Goal: Task Accomplishment & Management: Complete application form

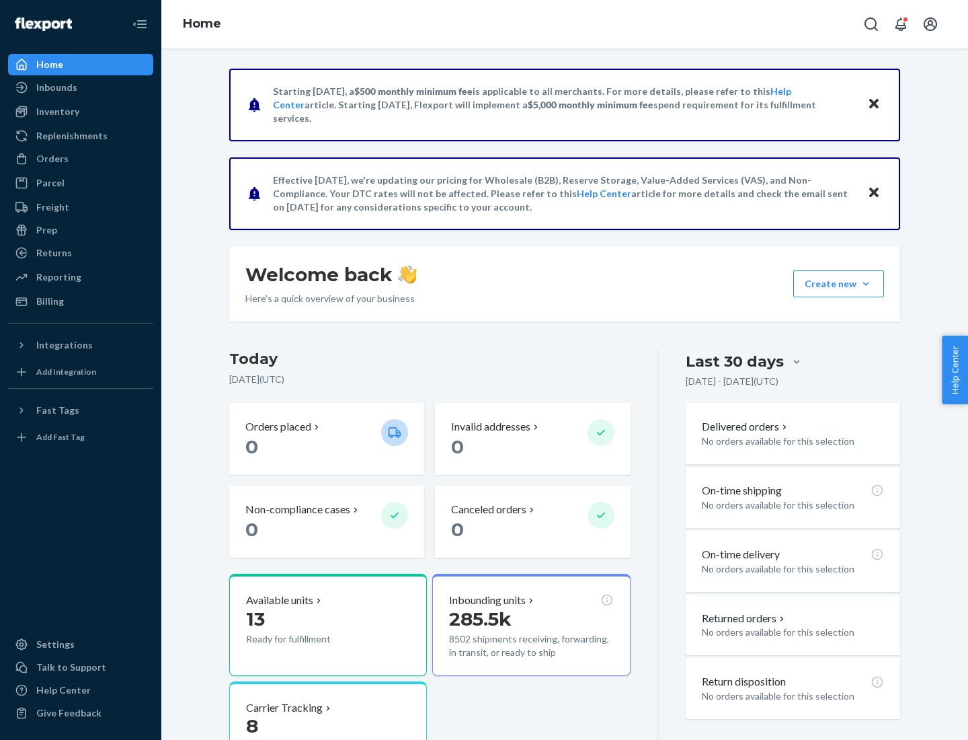
click at [866, 284] on button "Create new Create new inbound Create new order Create new product" at bounding box center [838, 283] width 91 height 27
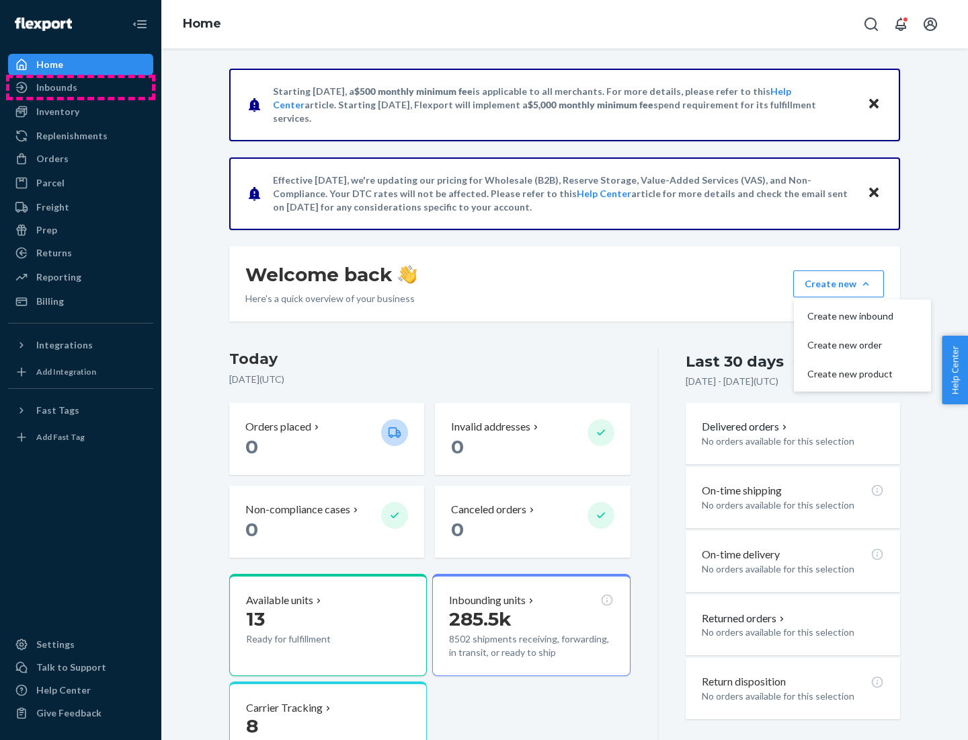
click at [81, 87] on div "Inbounds" at bounding box center [80, 87] width 143 height 19
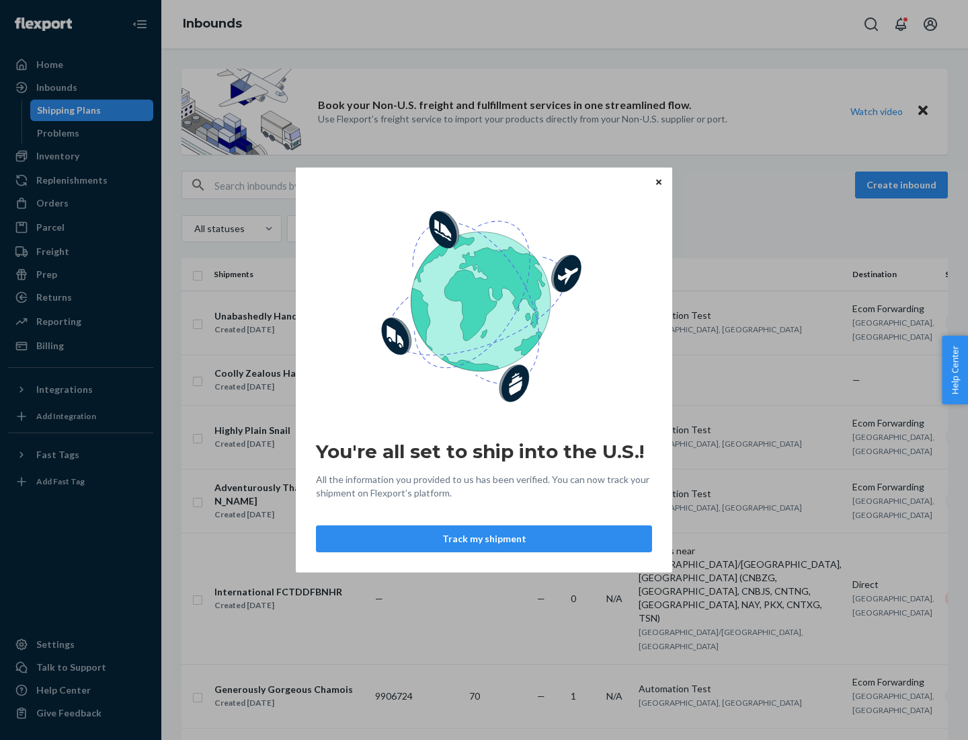
click at [484, 539] on button "Track my shipment" at bounding box center [484, 538] width 336 height 27
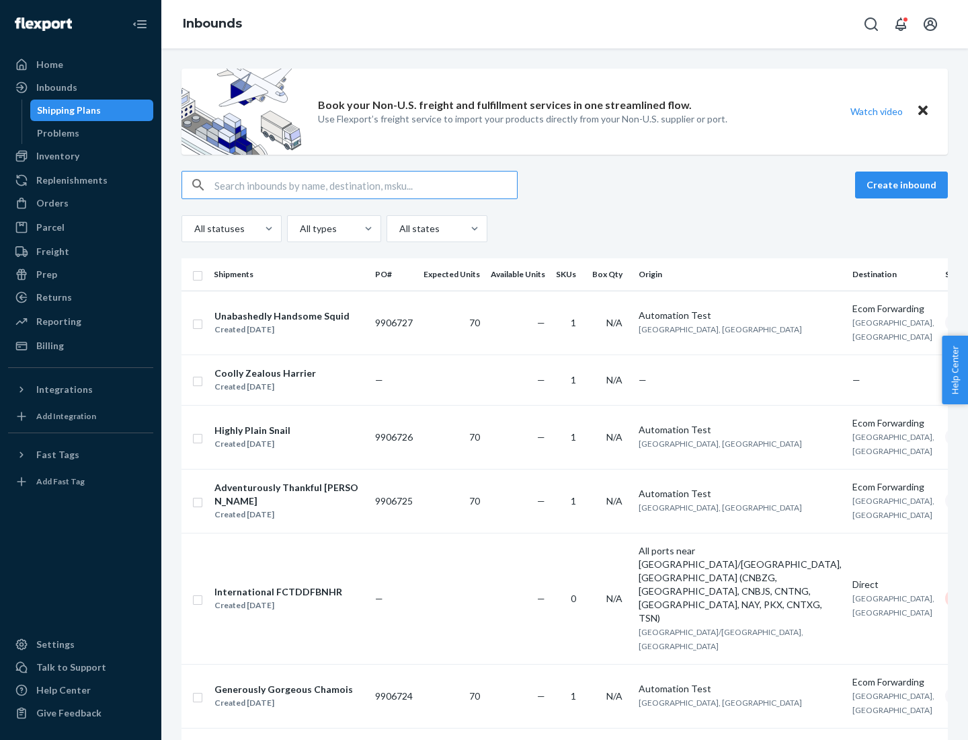
click at [904, 185] on button "Create inbound" at bounding box center [901, 184] width 93 height 27
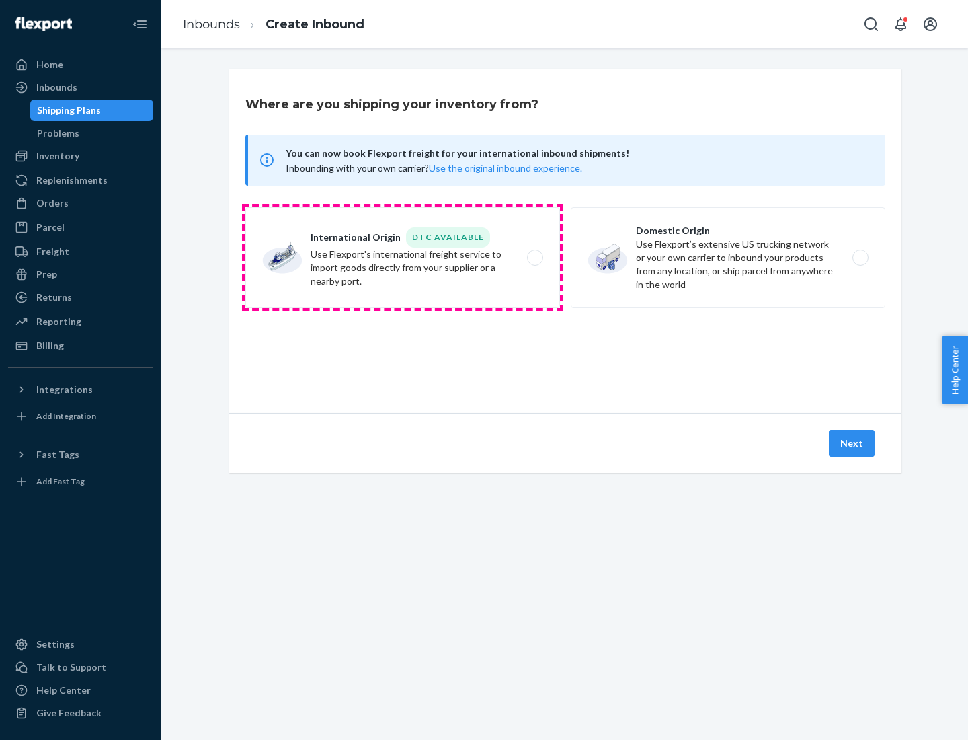
click at [403, 258] on label "International Origin DTC Available Use Flexport's international freight service…" at bounding box center [402, 257] width 315 height 101
click at [535, 258] on input "International Origin DTC Available Use Flexport's international freight service…" at bounding box center [539, 257] width 9 height 9
radio input "true"
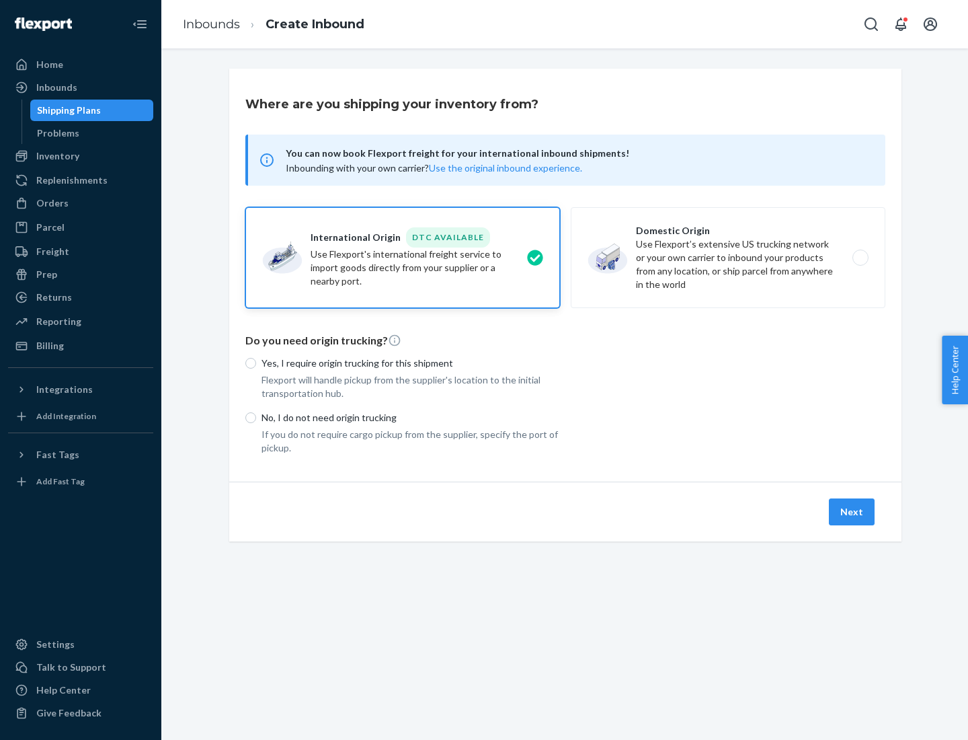
click at [411, 417] on p "No, I do not need origin trucking" at bounding box center [411, 417] width 299 height 13
click at [256, 417] on input "No, I do not need origin trucking" at bounding box center [250, 417] width 11 height 11
radio input "true"
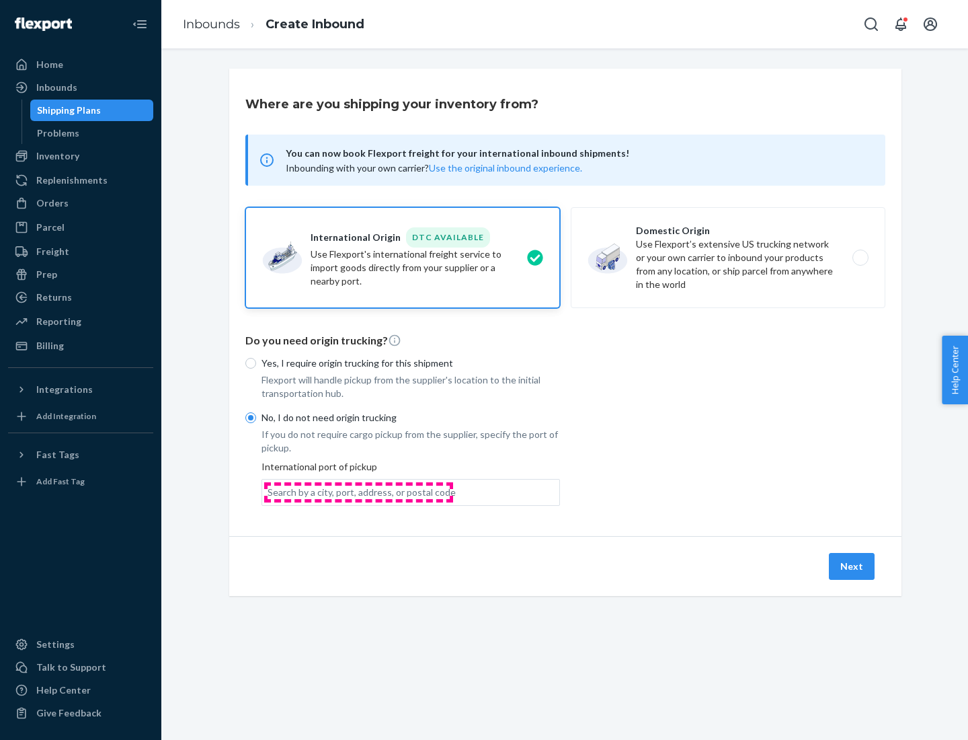
click at [358, 492] on div "Search by a city, port, address, or postal code" at bounding box center [362, 491] width 188 height 13
click at [269, 492] on input "Search by a city, port, address, or postal code" at bounding box center [268, 491] width 1 height 13
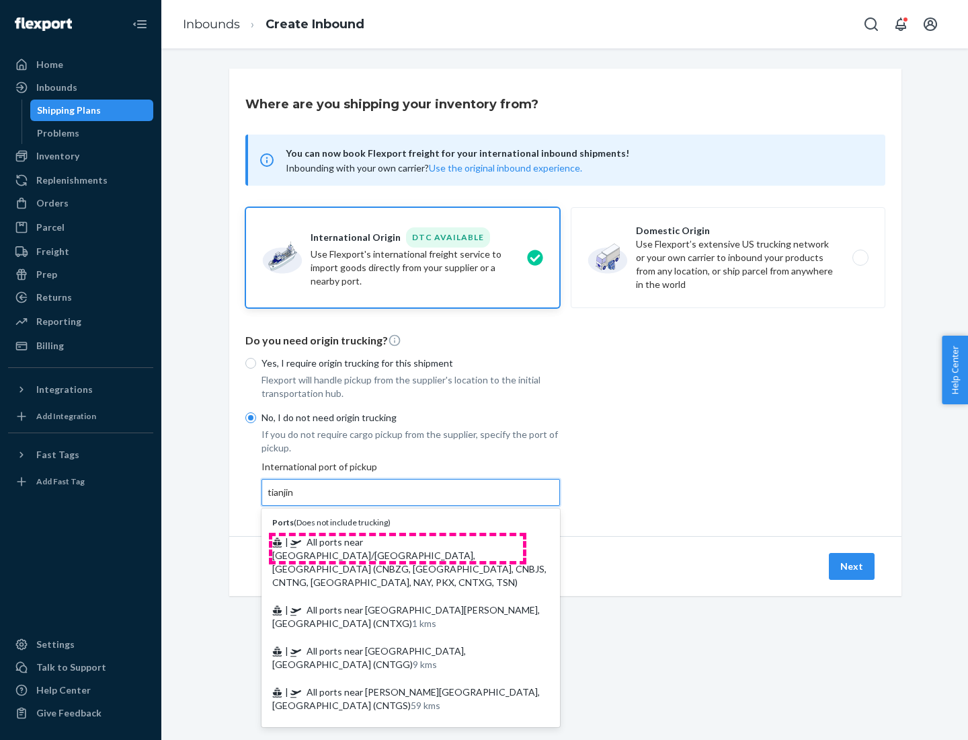
click at [397, 541] on span "| All ports near [GEOGRAPHIC_DATA]/[GEOGRAPHIC_DATA], [GEOGRAPHIC_DATA] (CNBZG,…" at bounding box center [409, 562] width 274 height 52
click at [295, 499] on input "tianjin" at bounding box center [282, 491] width 28 height 13
type input "All ports near [GEOGRAPHIC_DATA]/[GEOGRAPHIC_DATA], [GEOGRAPHIC_DATA] (CNBZG, […"
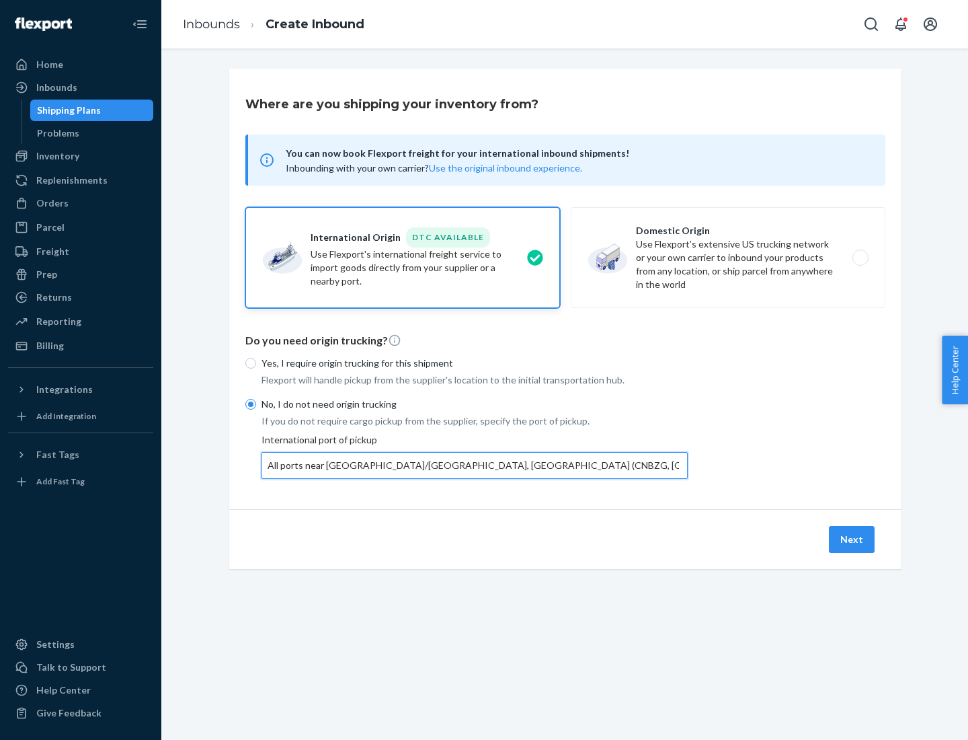
click at [853, 539] on button "Next" at bounding box center [852, 539] width 46 height 27
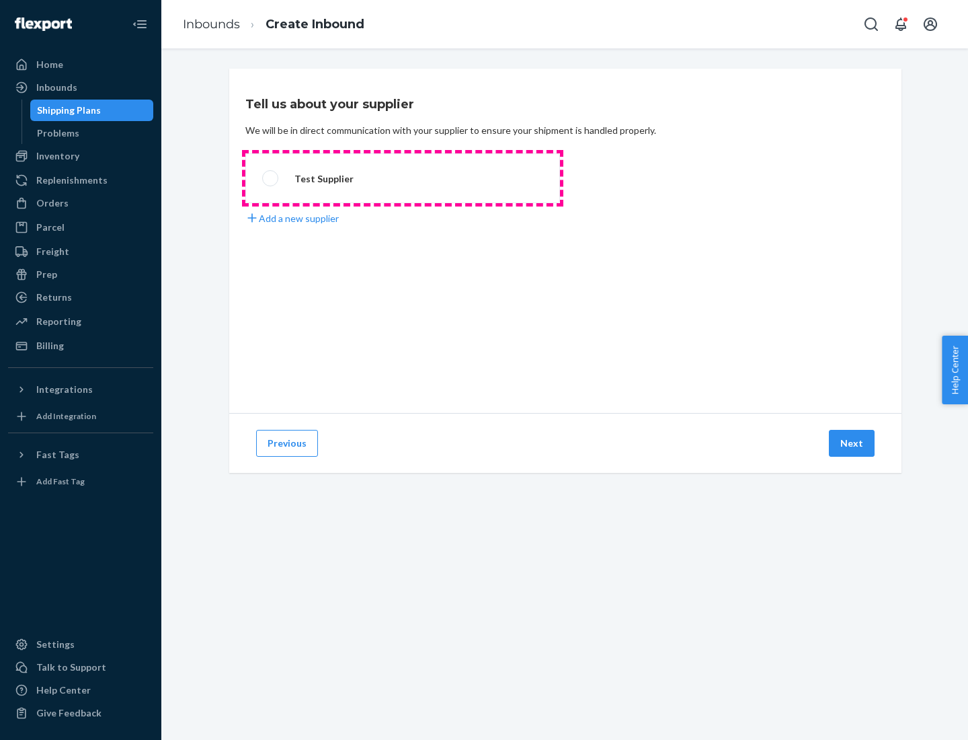
click at [403, 178] on label "Test Supplier" at bounding box center [402, 178] width 315 height 50
click at [271, 178] on input "Test Supplier" at bounding box center [266, 178] width 9 height 9
radio input "true"
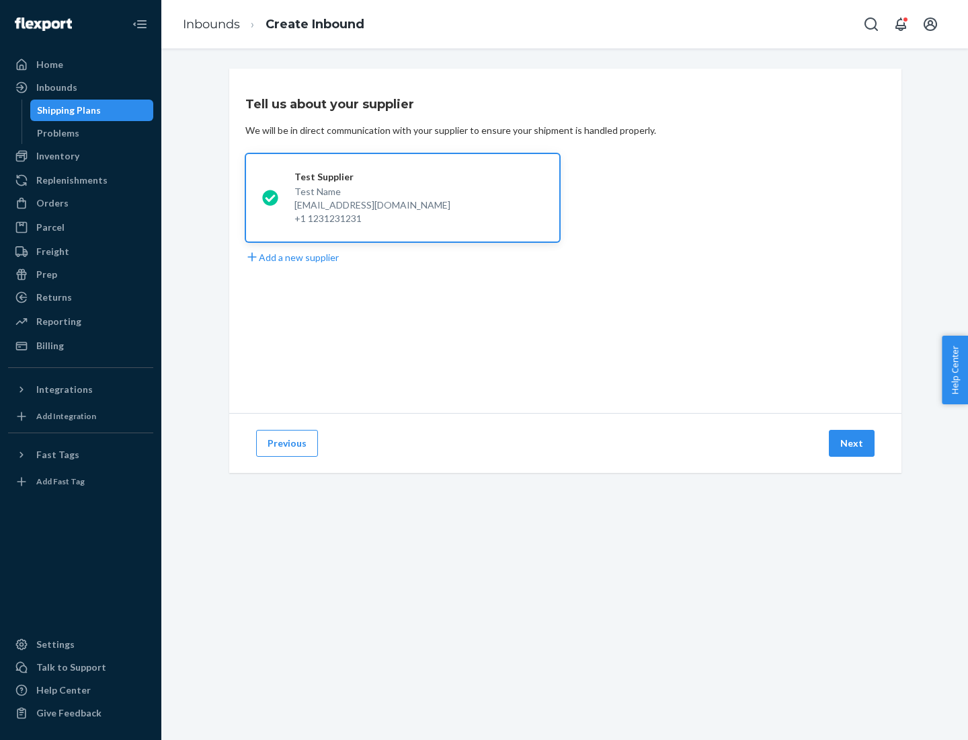
click at [853, 443] on button "Next" at bounding box center [852, 443] width 46 height 27
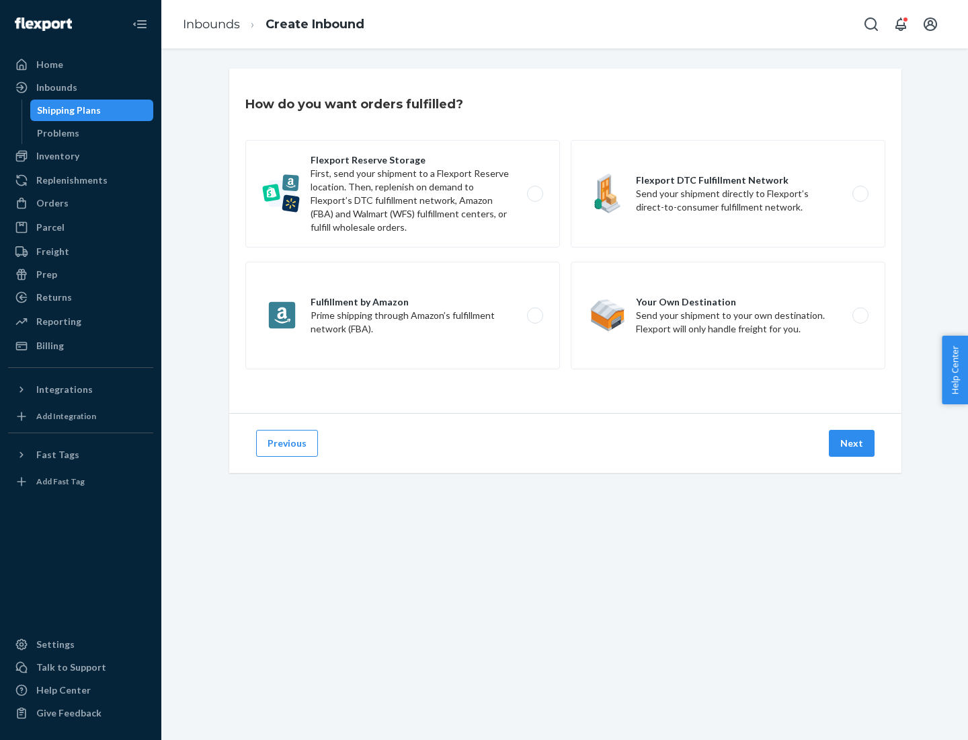
click at [403, 194] on label "Flexport Reserve Storage First, send your shipment to a Flexport Reserve locati…" at bounding box center [402, 194] width 315 height 108
click at [535, 194] on input "Flexport Reserve Storage First, send your shipment to a Flexport Reserve locati…" at bounding box center [539, 194] width 9 height 9
radio input "true"
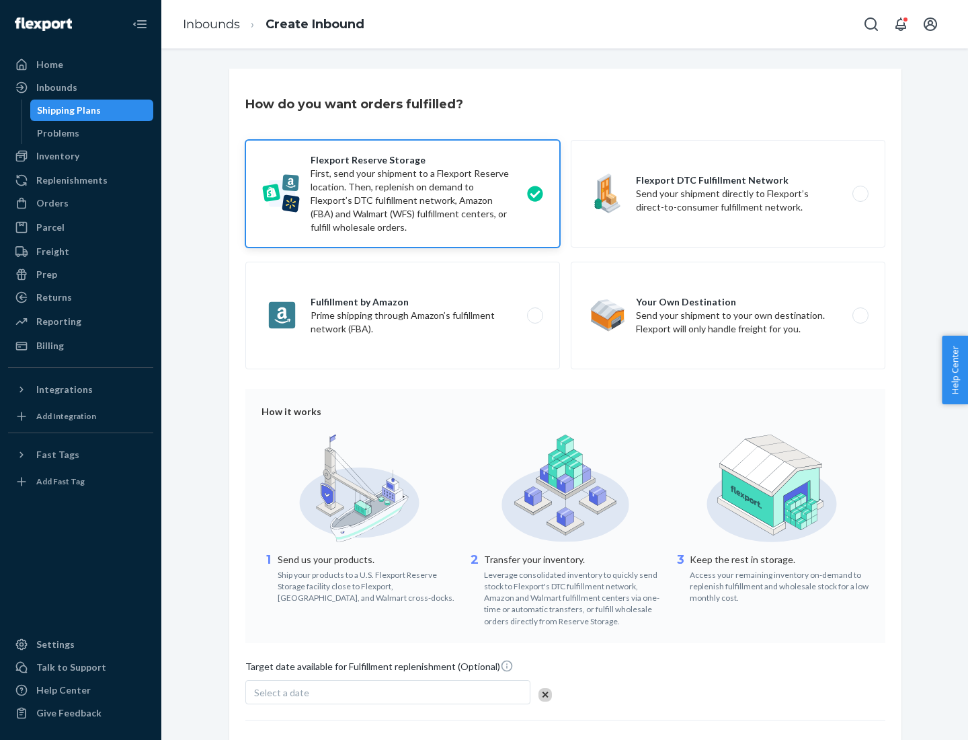
scroll to position [110, 0]
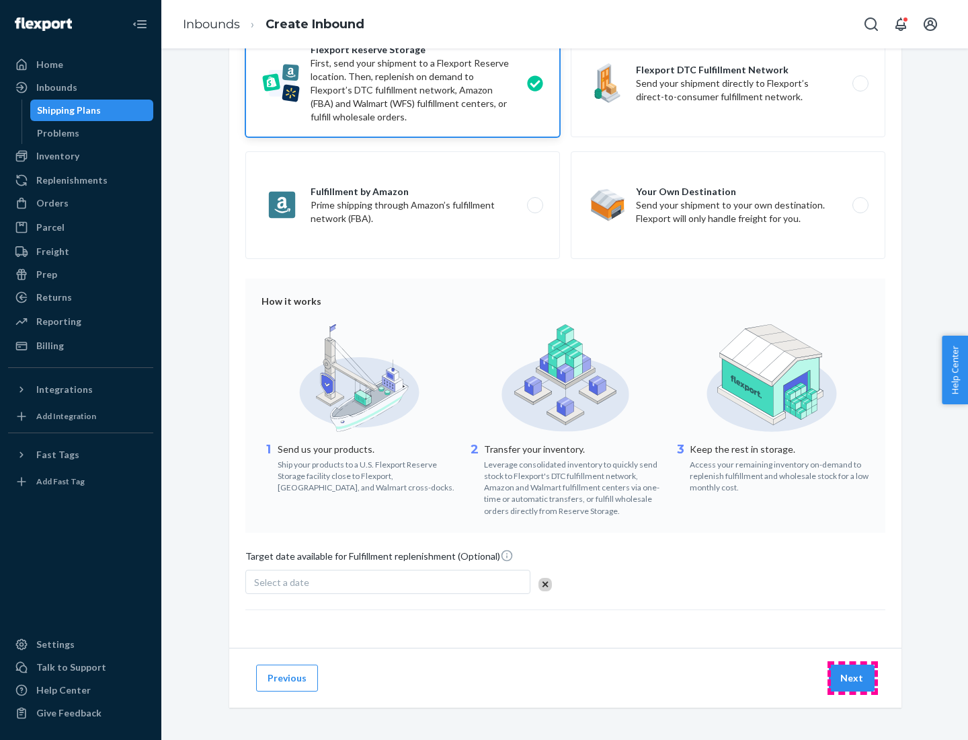
click at [853, 677] on button "Next" at bounding box center [852, 677] width 46 height 27
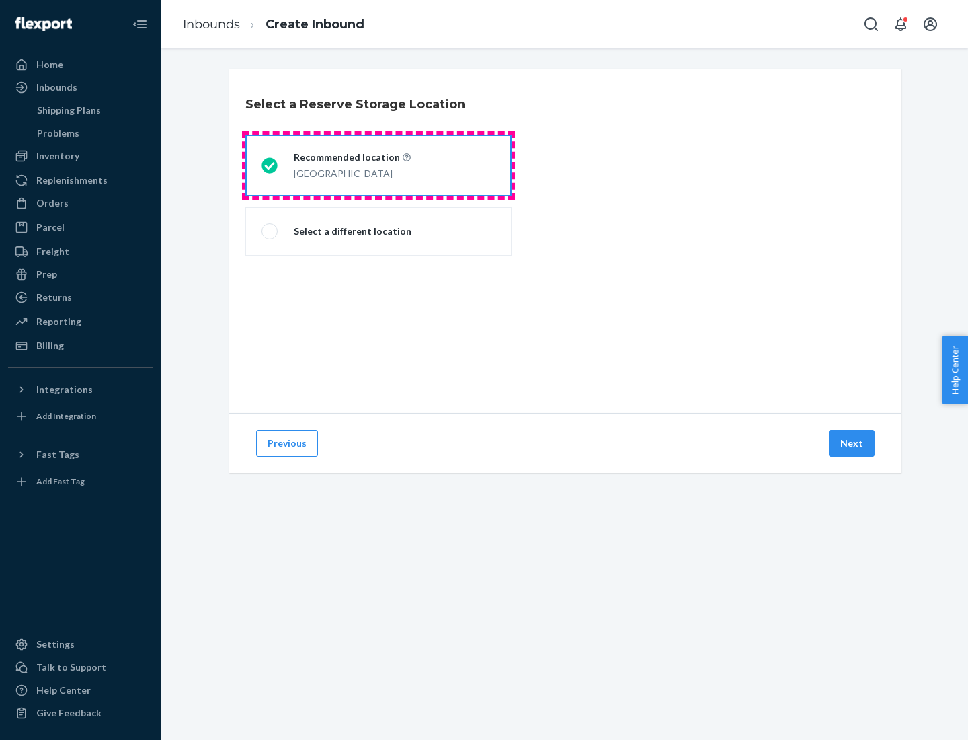
click at [379, 165] on div "[GEOGRAPHIC_DATA]" at bounding box center [352, 172] width 117 height 16
click at [270, 165] on input "Recommended location [GEOGRAPHIC_DATA]" at bounding box center [266, 165] width 9 height 9
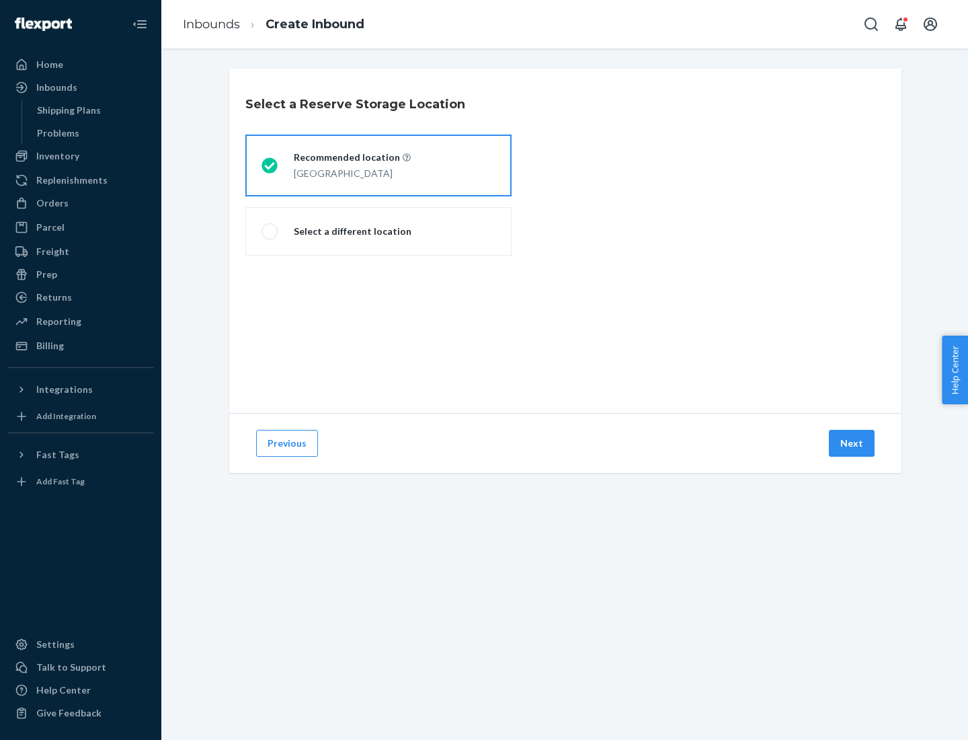
click at [853, 443] on button "Next" at bounding box center [852, 443] width 46 height 27
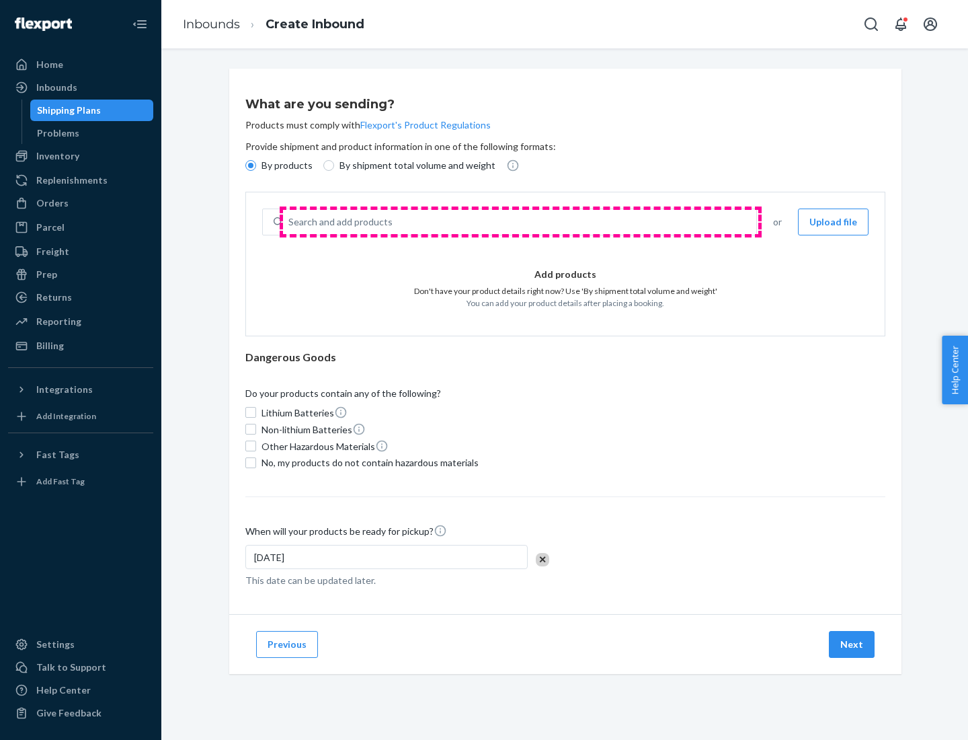
click at [520, 222] on div "Search and add products" at bounding box center [519, 222] width 473 height 24
click at [290, 222] on input "Search and add products" at bounding box center [288, 221] width 1 height 13
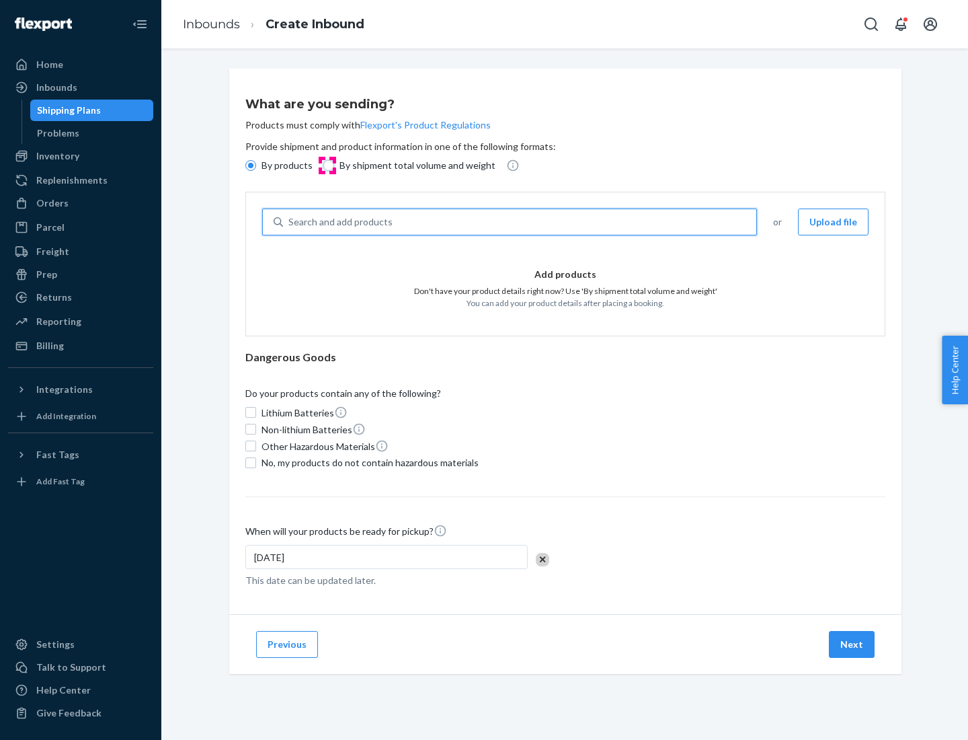
click at [327, 165] on input "By shipment total volume and weight" at bounding box center [328, 165] width 11 height 11
radio input "true"
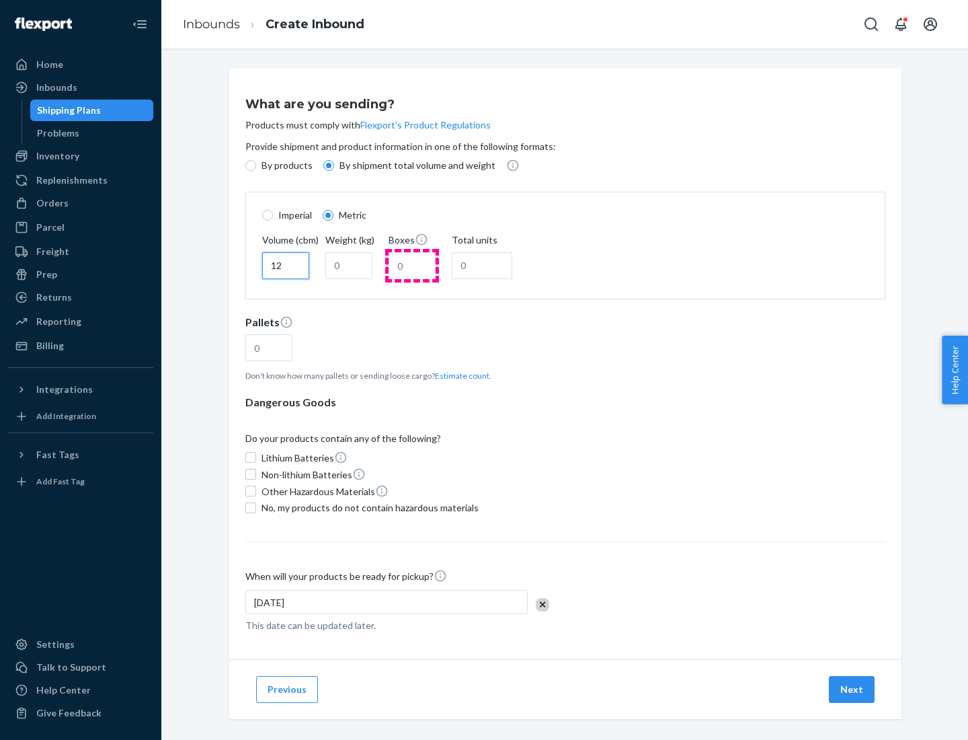
type input "12"
type input "22"
type input "222"
type input "121"
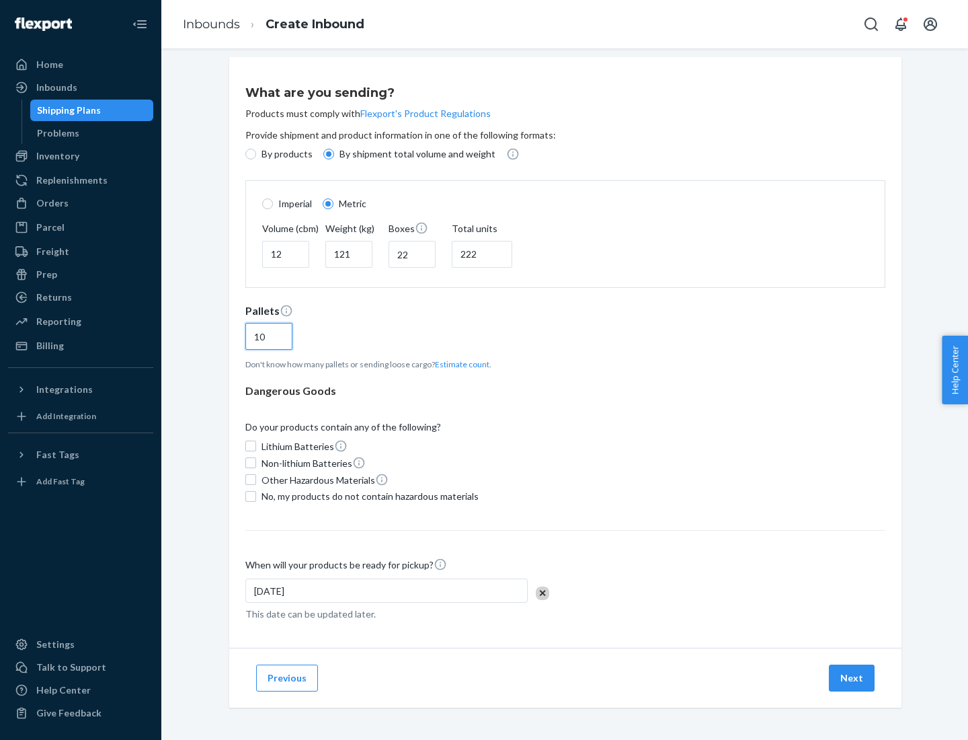
type input "10"
click at [368, 496] on span "No, my products do not contain hazardous materials" at bounding box center [370, 495] width 217 height 13
click at [256, 496] on input "No, my products do not contain hazardous materials" at bounding box center [250, 496] width 11 height 11
checkbox input "true"
click at [853, 677] on button "Next" at bounding box center [852, 677] width 46 height 27
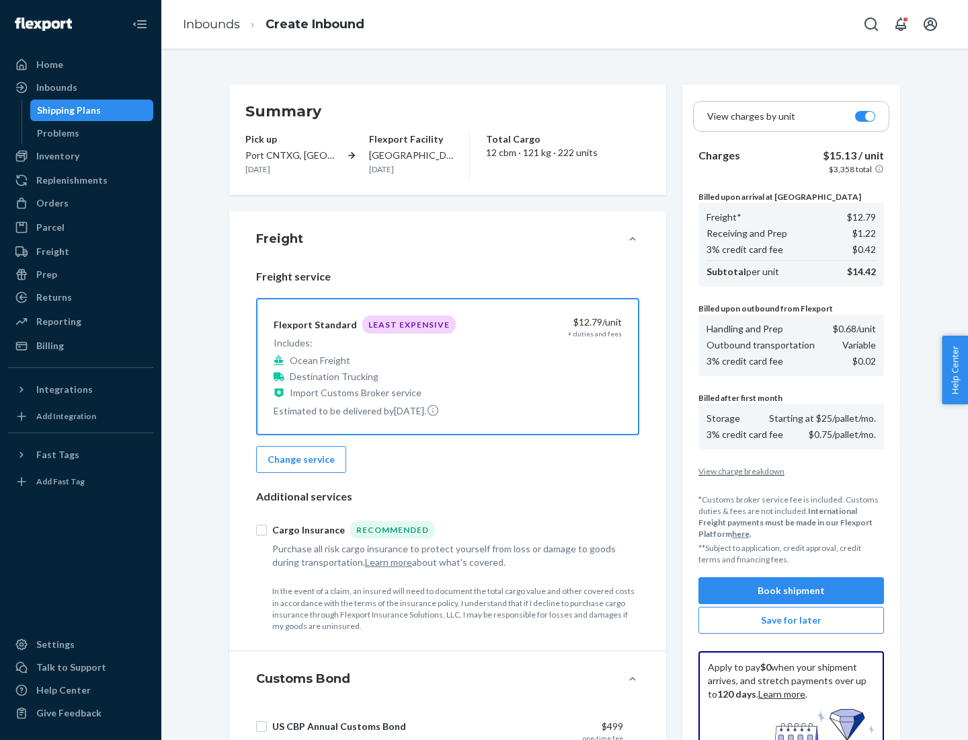
scroll to position [196, 0]
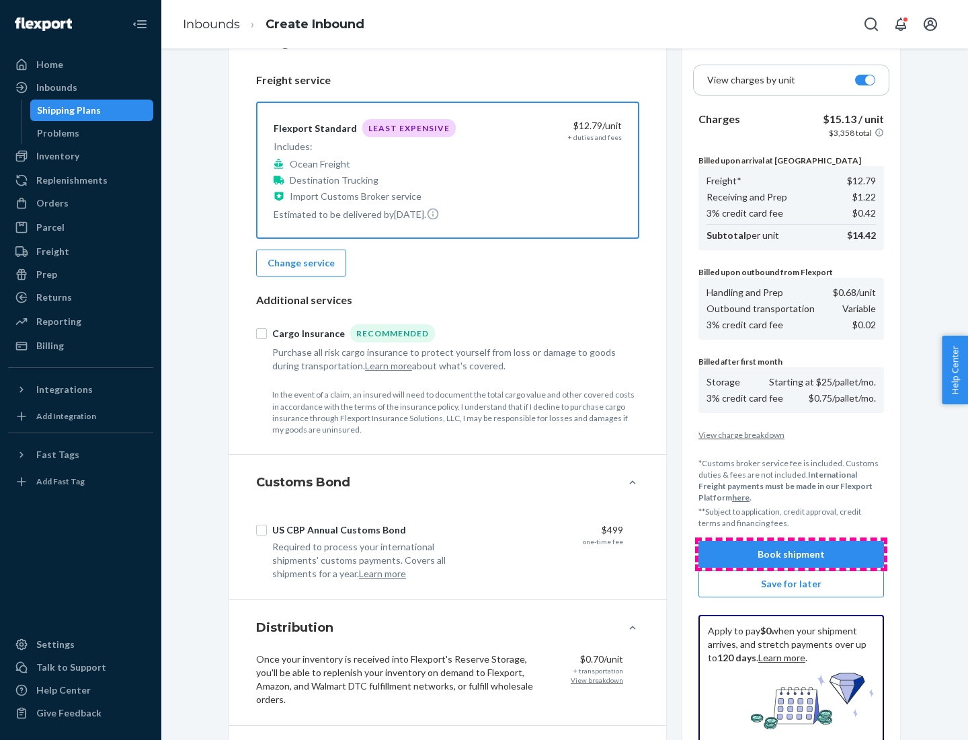
click at [791, 554] on button "Book shipment" at bounding box center [792, 554] width 186 height 27
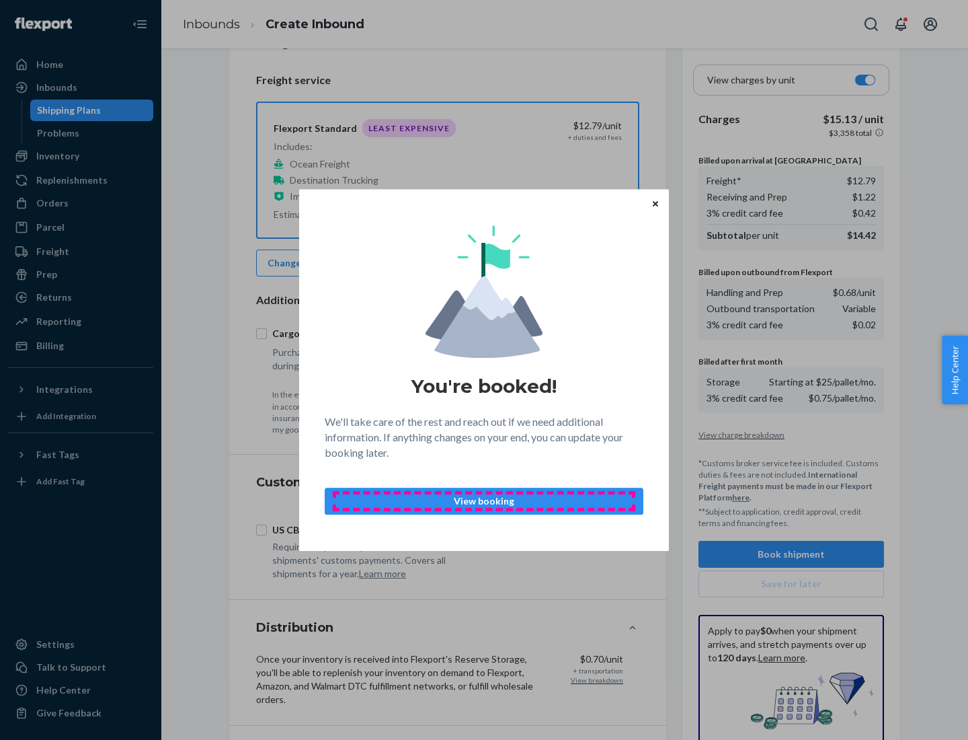
click at [484, 500] on p "View booking" at bounding box center [484, 500] width 296 height 13
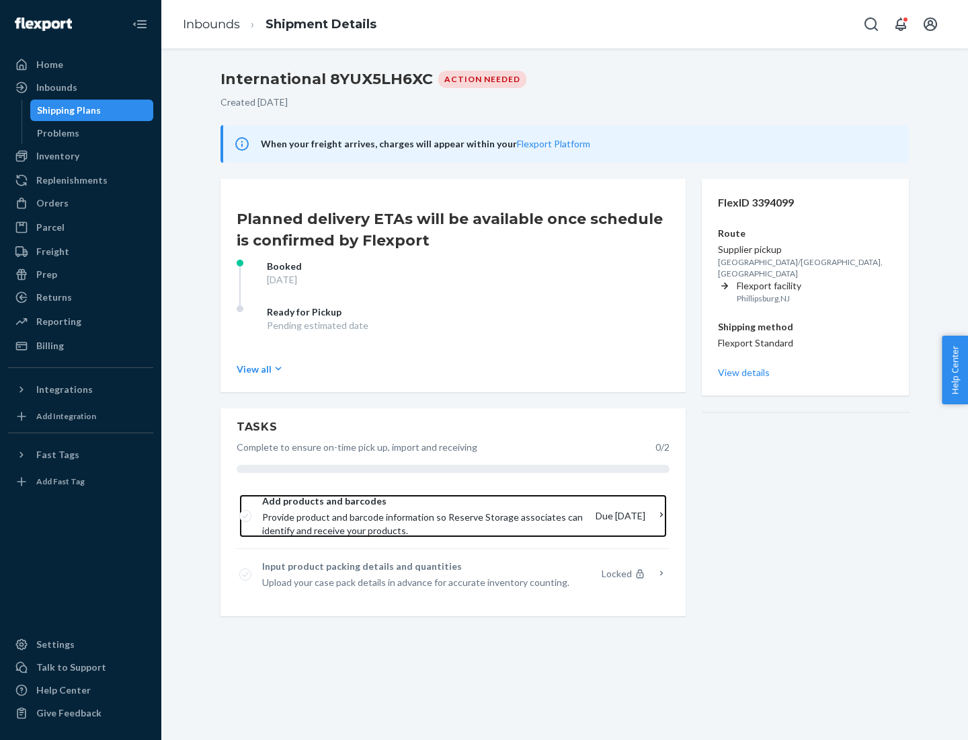
click at [424, 516] on span "Provide product and barcode information so Reserve Storage associates can ident…" at bounding box center [423, 523] width 323 height 27
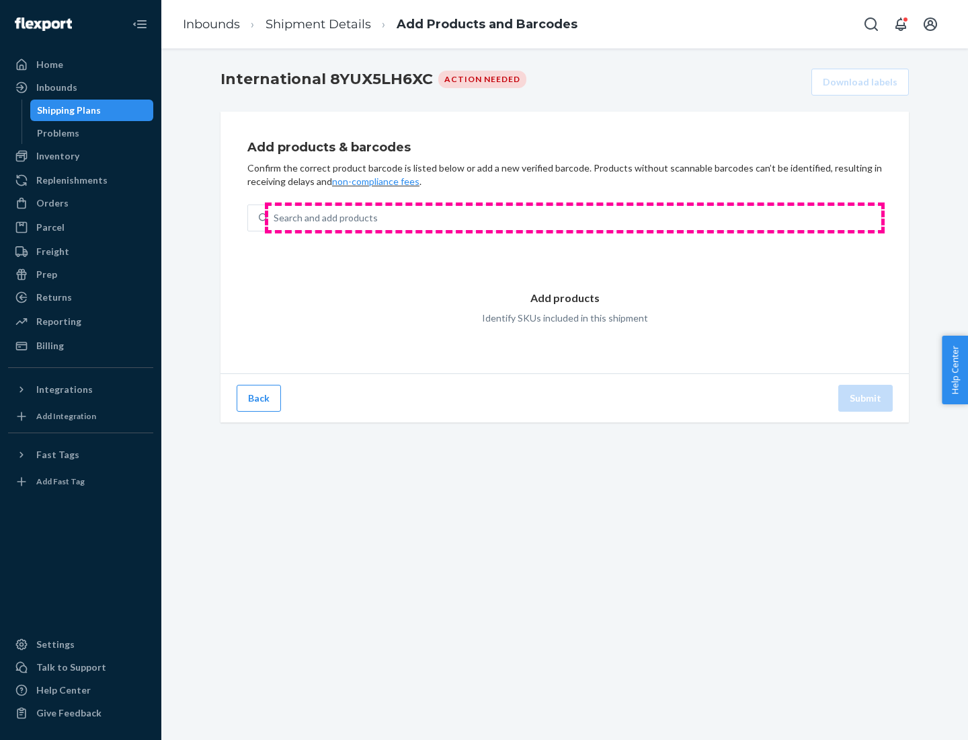
click at [575, 218] on div "Search and add products" at bounding box center [574, 218] width 613 height 24
click at [275, 218] on input "Search and add products" at bounding box center [274, 217] width 1 height 13
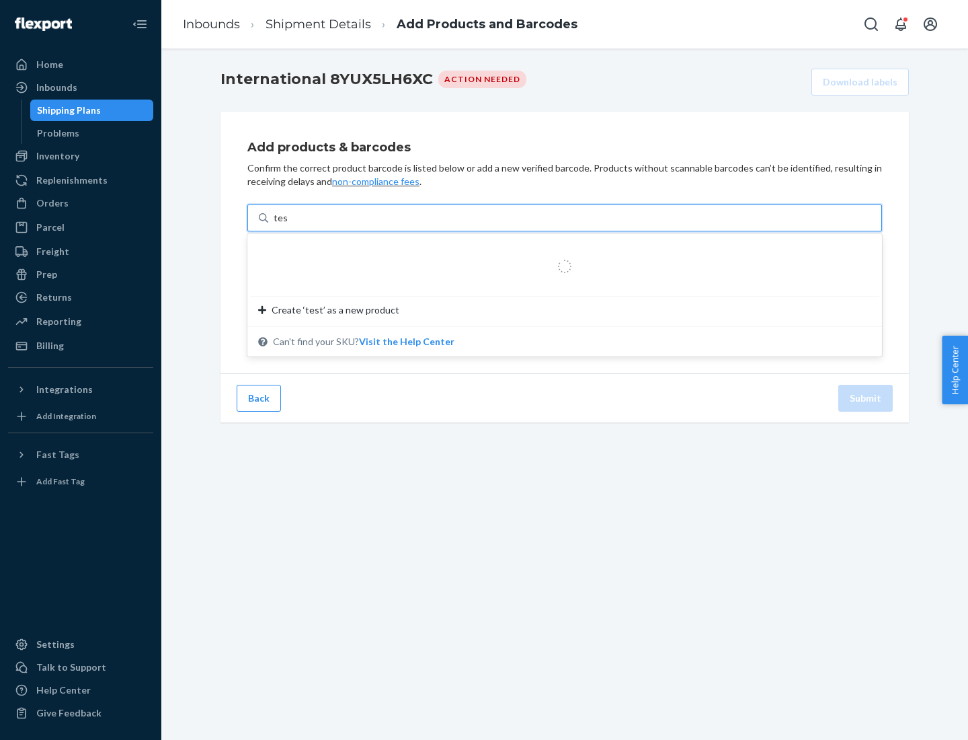
type input "test"
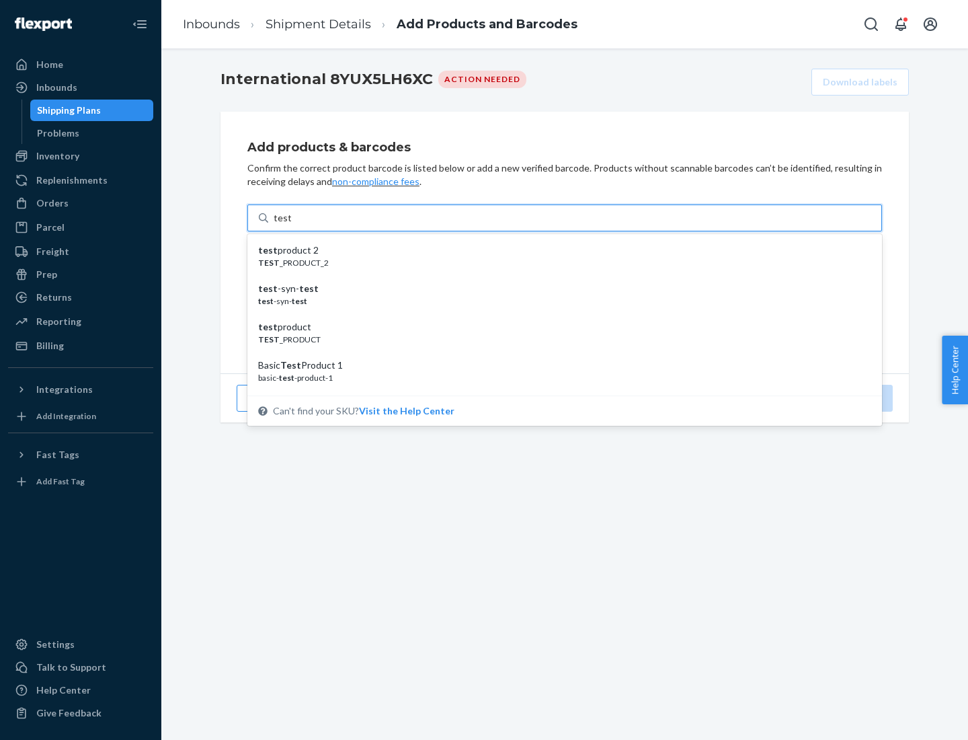
scroll to position [50, 0]
click at [559, 315] on div "Basic Test Product 1" at bounding box center [559, 314] width 602 height 13
click at [291, 225] on input "test" at bounding box center [282, 217] width 17 height 13
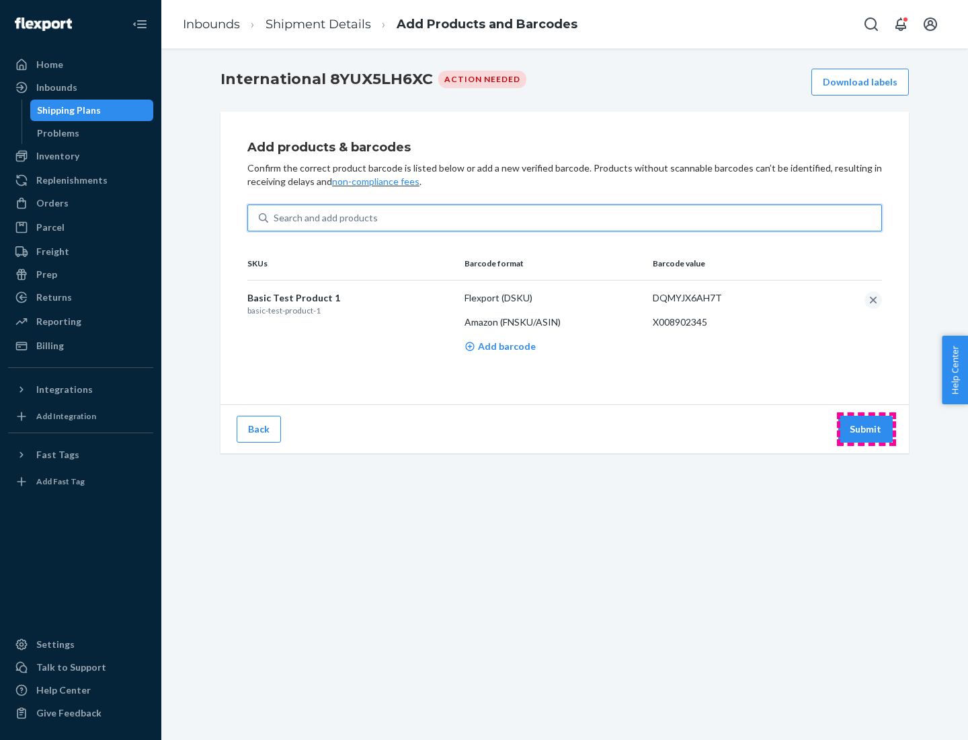
click at [866, 428] on button "Submit" at bounding box center [865, 429] width 54 height 27
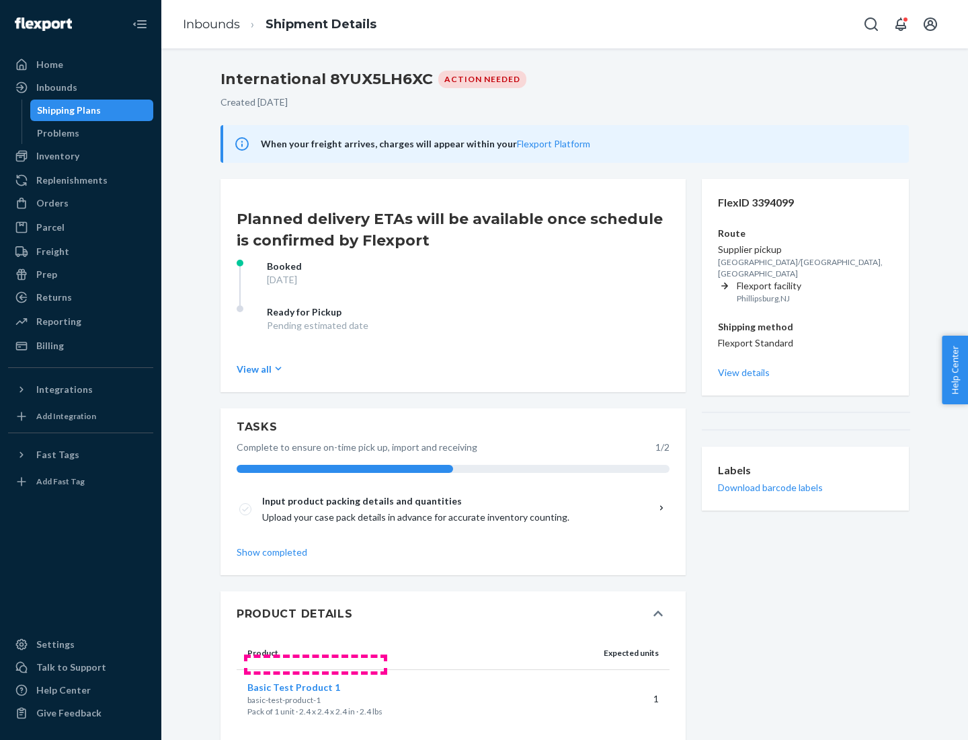
scroll to position [23, 0]
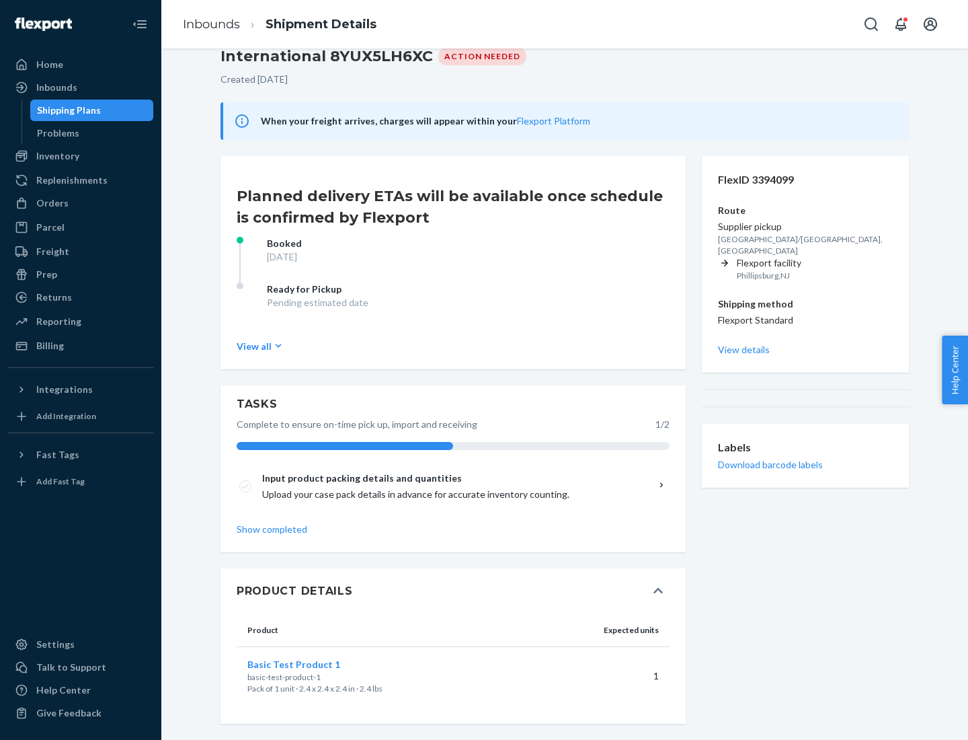
click at [315, 664] on span "Basic Test Product 1" at bounding box center [293, 663] width 93 height 11
